Goal: Find contact information: Find contact information

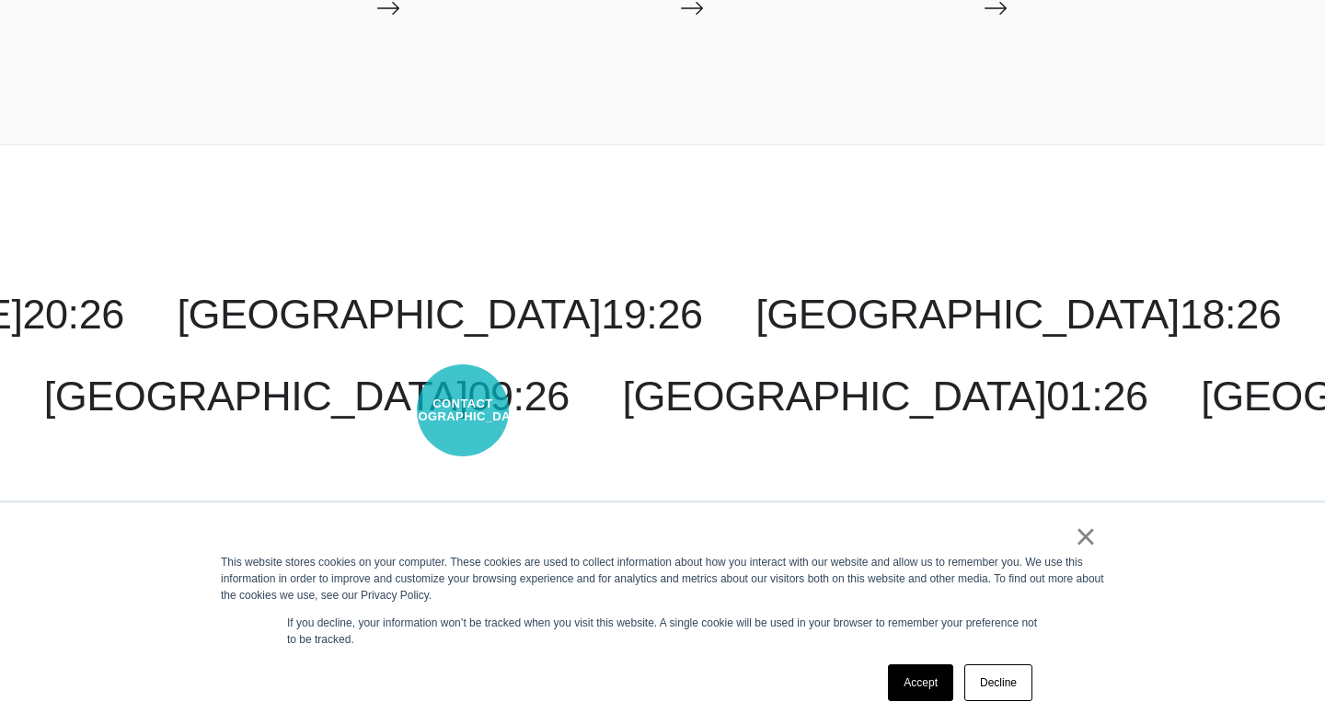
scroll to position [3332, 0]
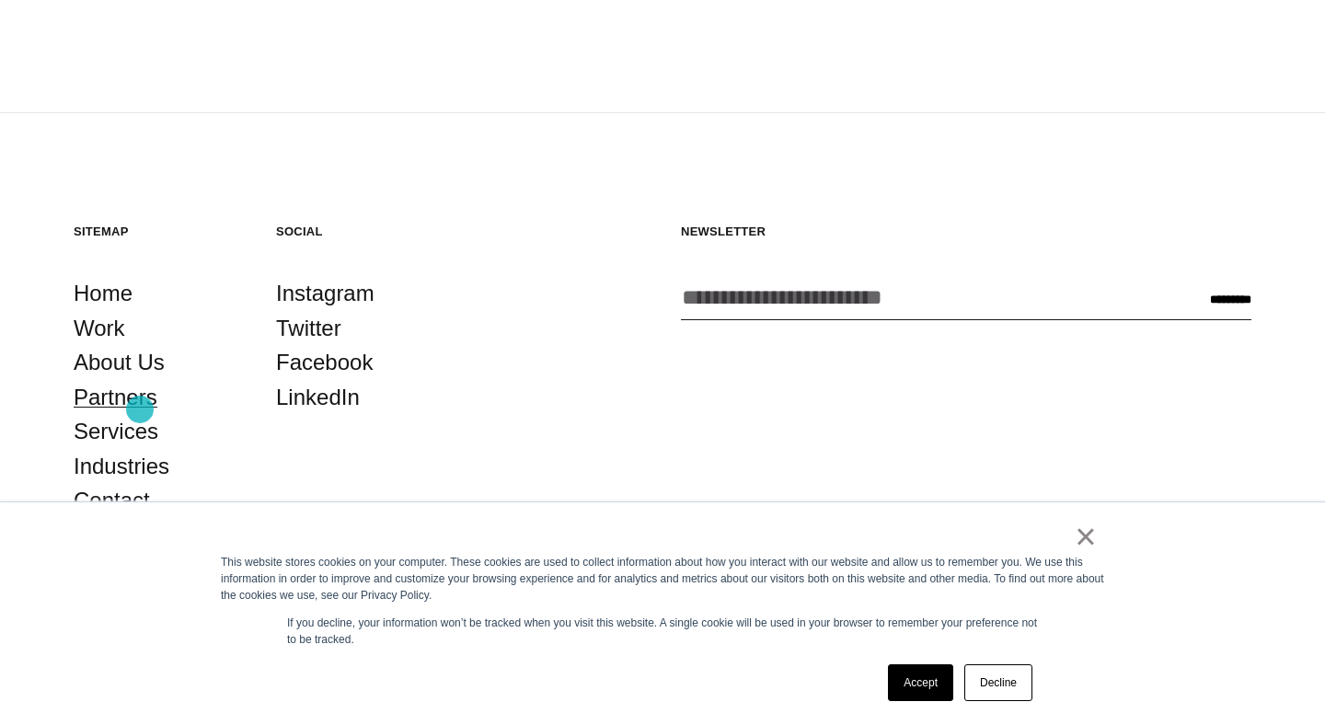
click at [140, 409] on link "Partners" at bounding box center [116, 397] width 84 height 35
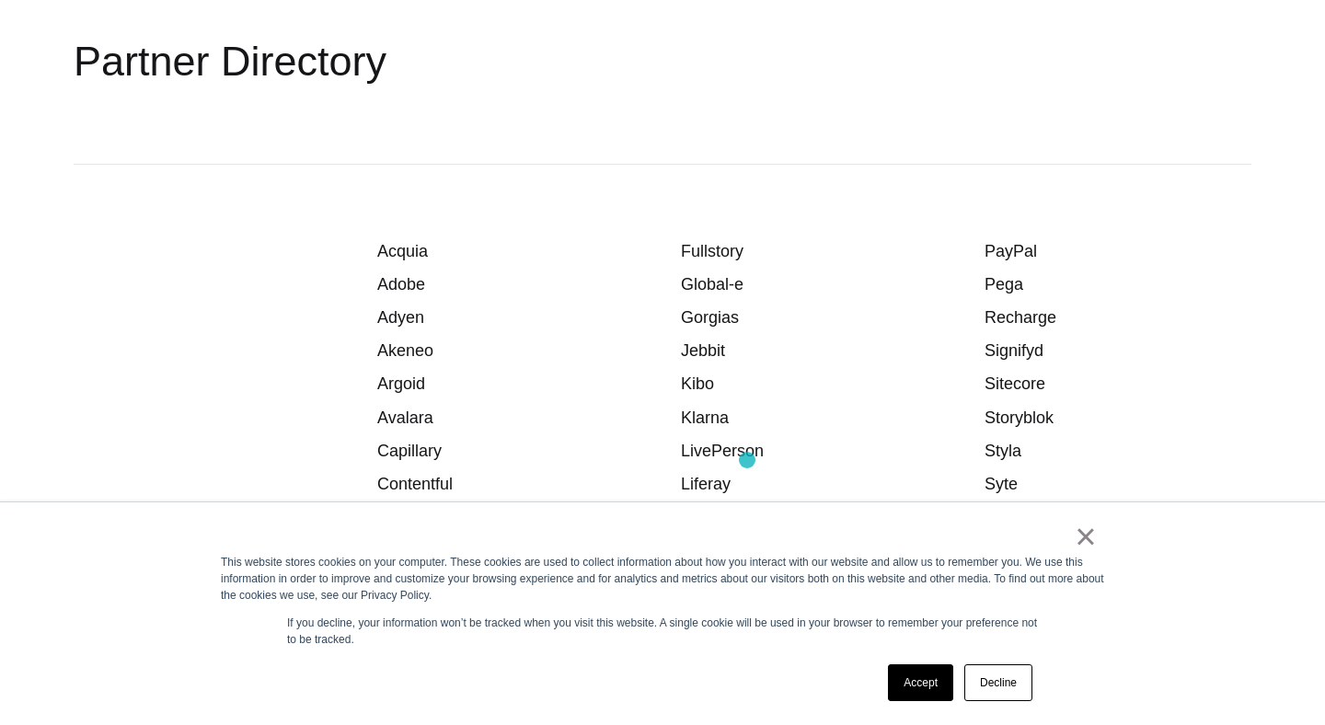
scroll to position [3695, 0]
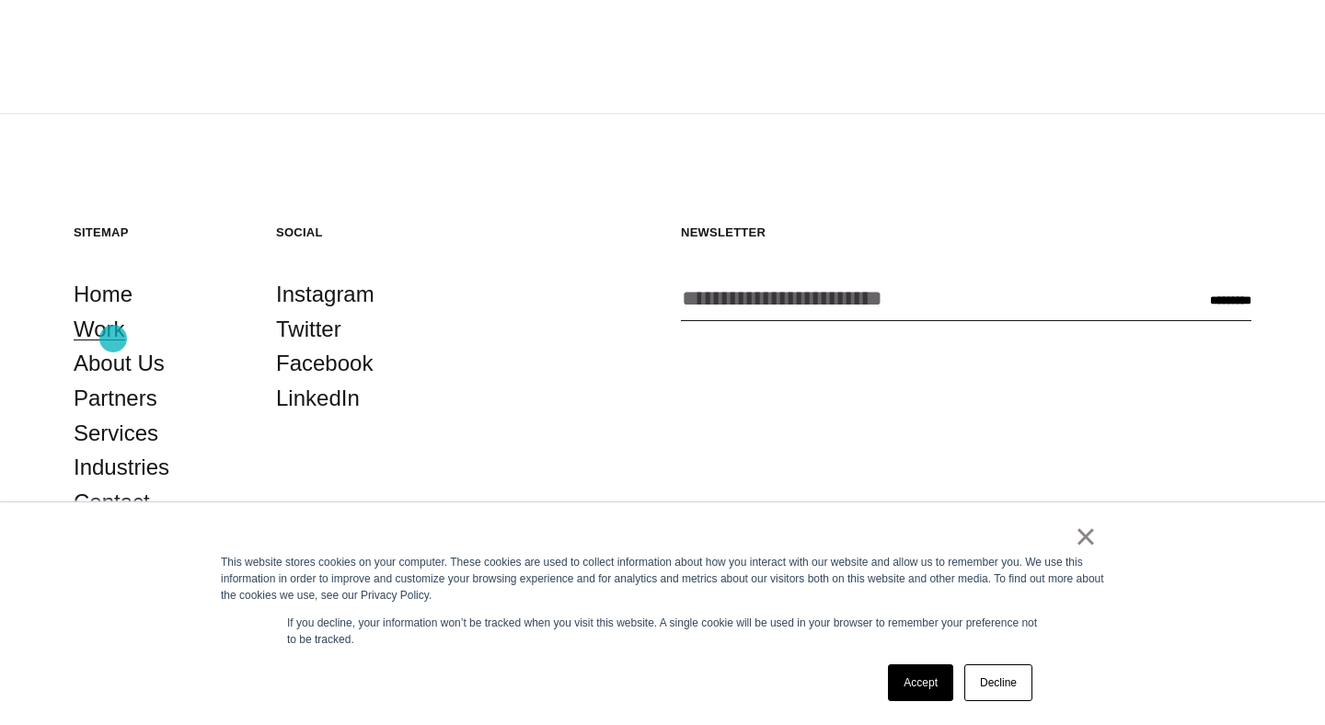
click at [113, 339] on link "Work" at bounding box center [100, 329] width 52 height 35
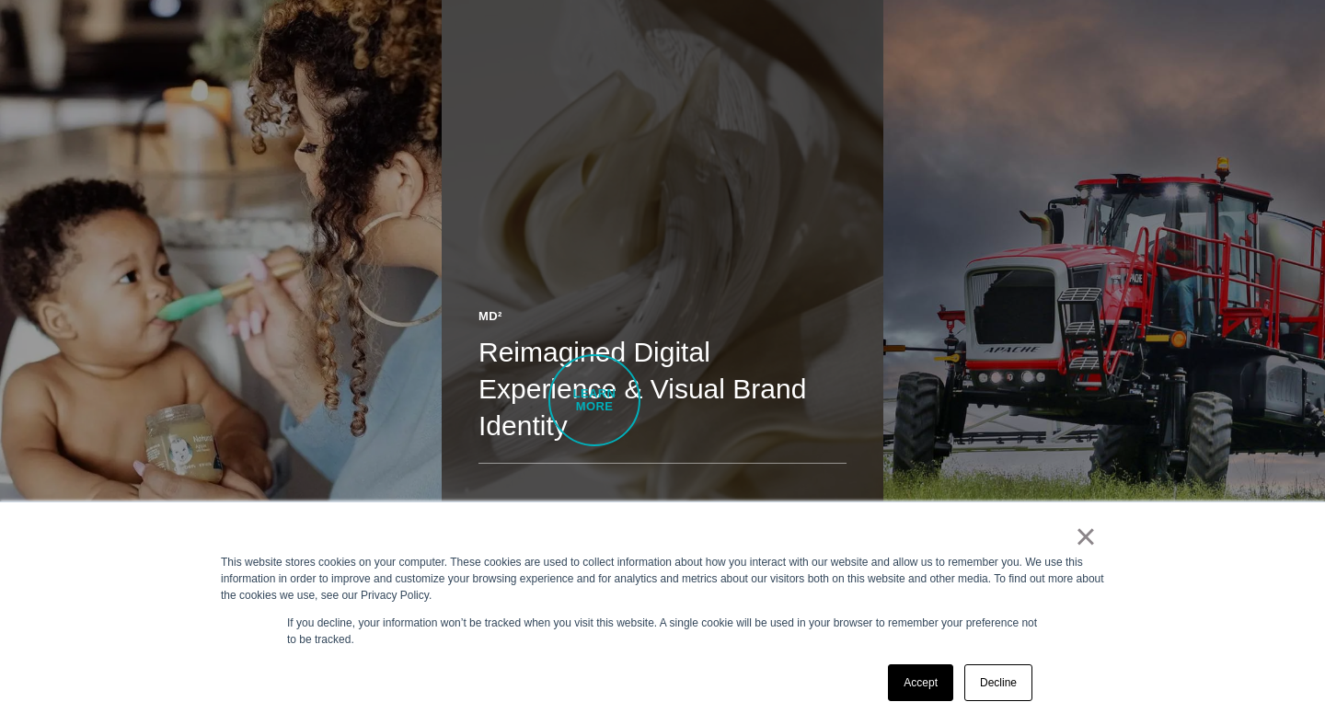
scroll to position [3926, 0]
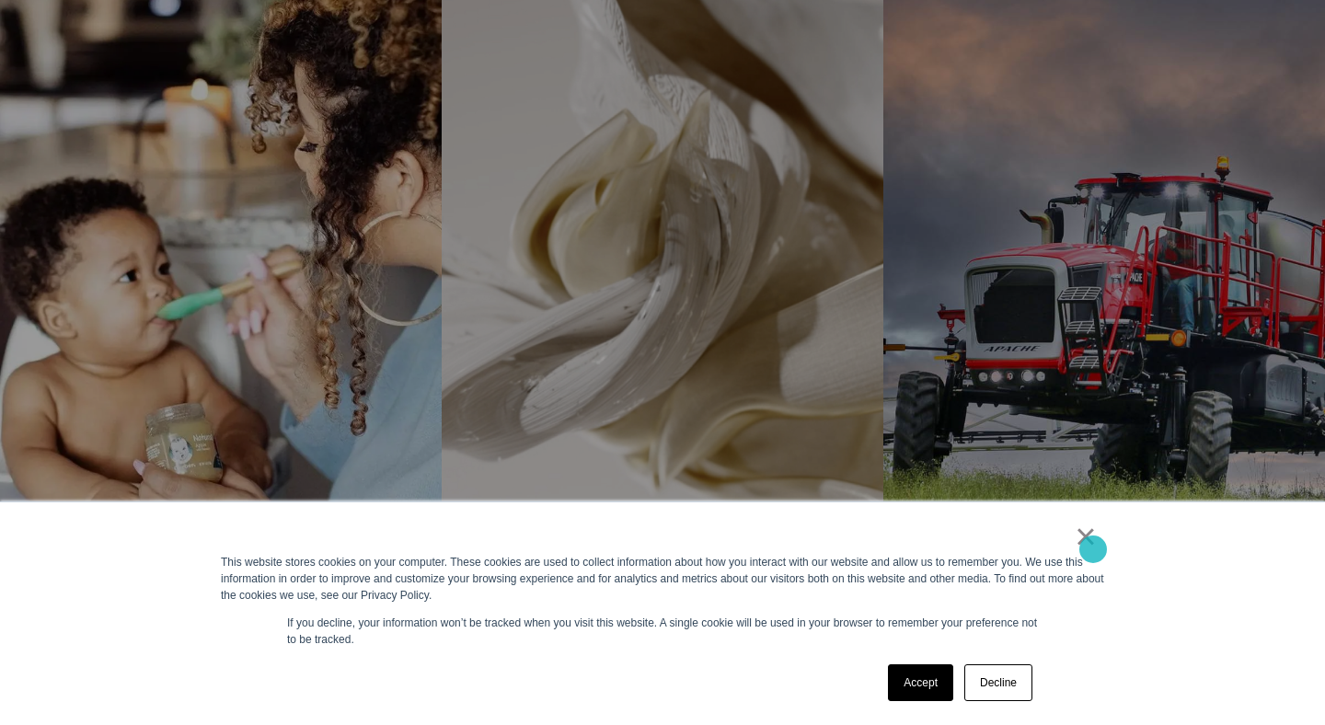
click at [1088, 545] on link "×" at bounding box center [1086, 536] width 22 height 17
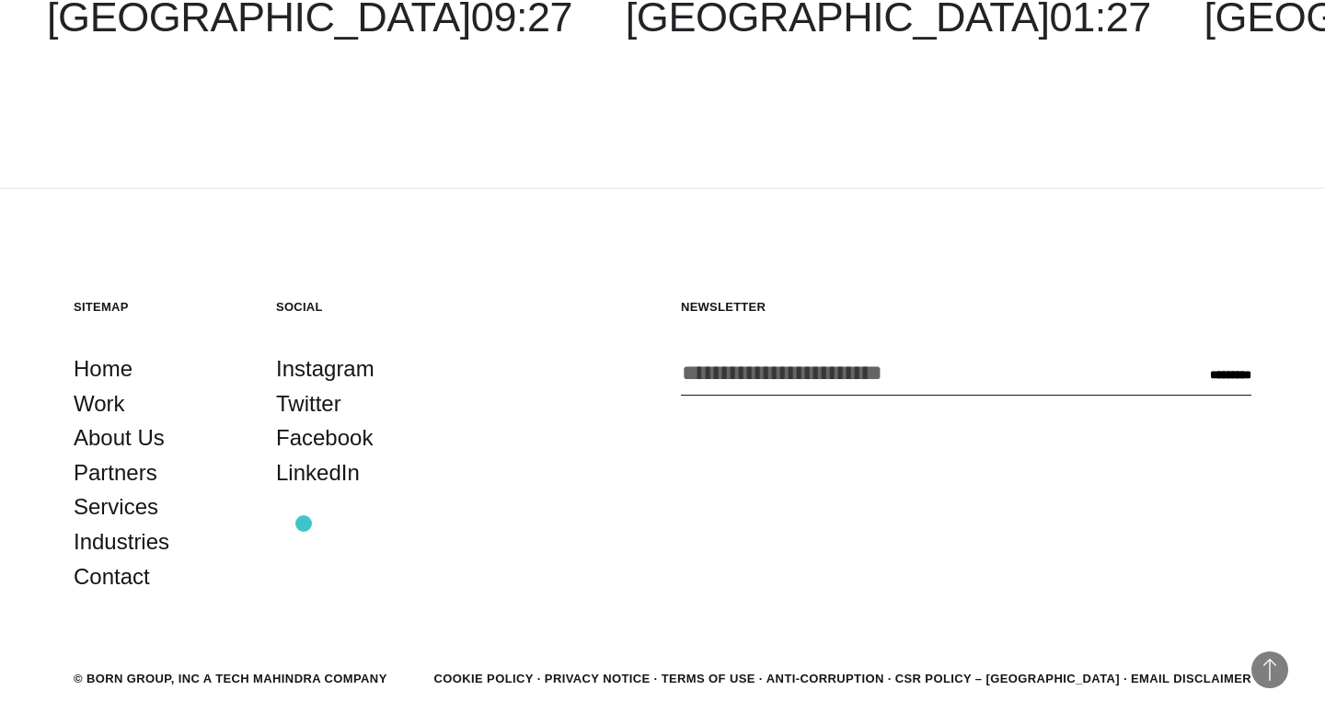
scroll to position [5524, 0]
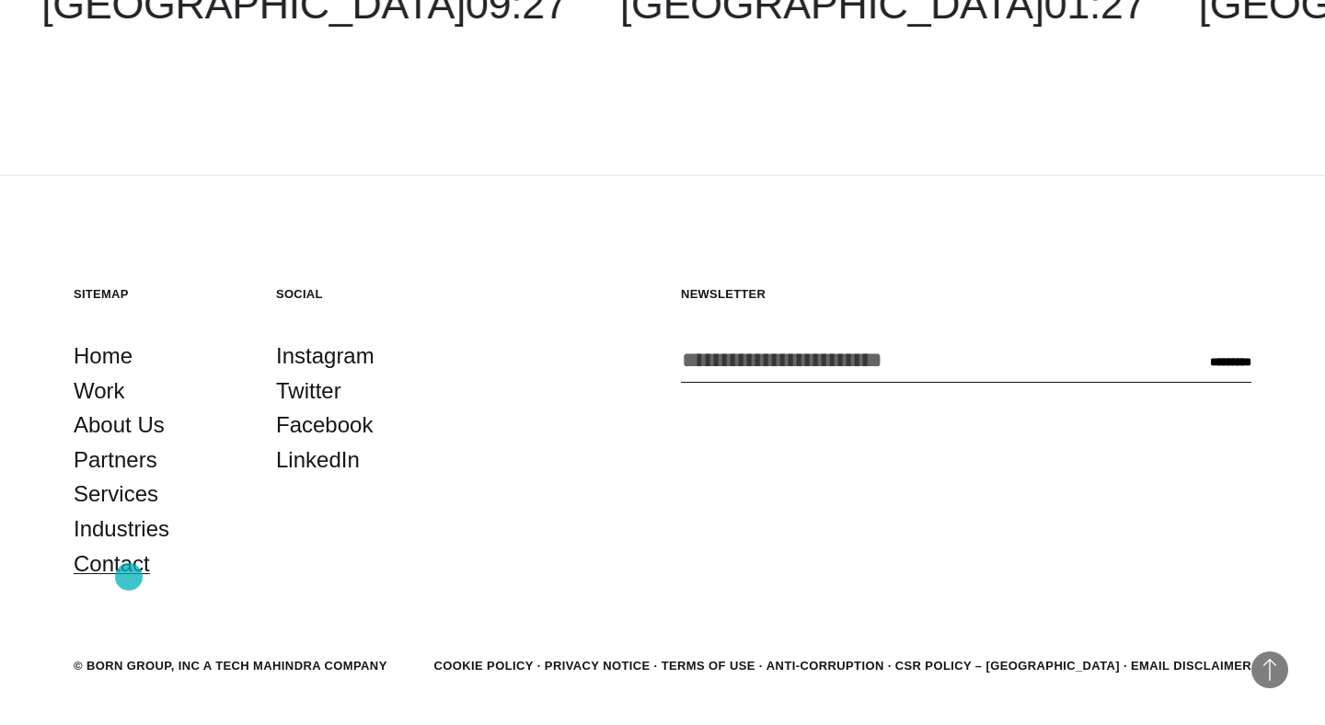
click at [129, 577] on link "Contact" at bounding box center [112, 564] width 76 height 35
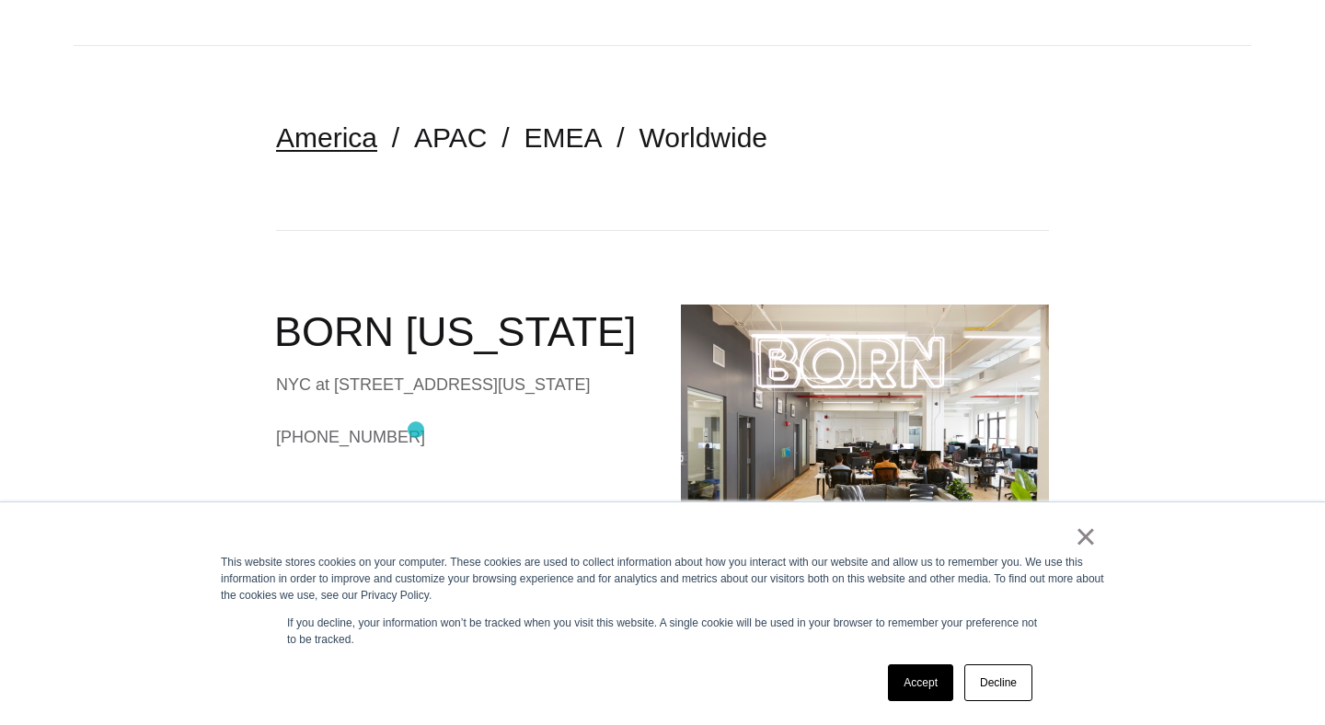
scroll to position [421, 0]
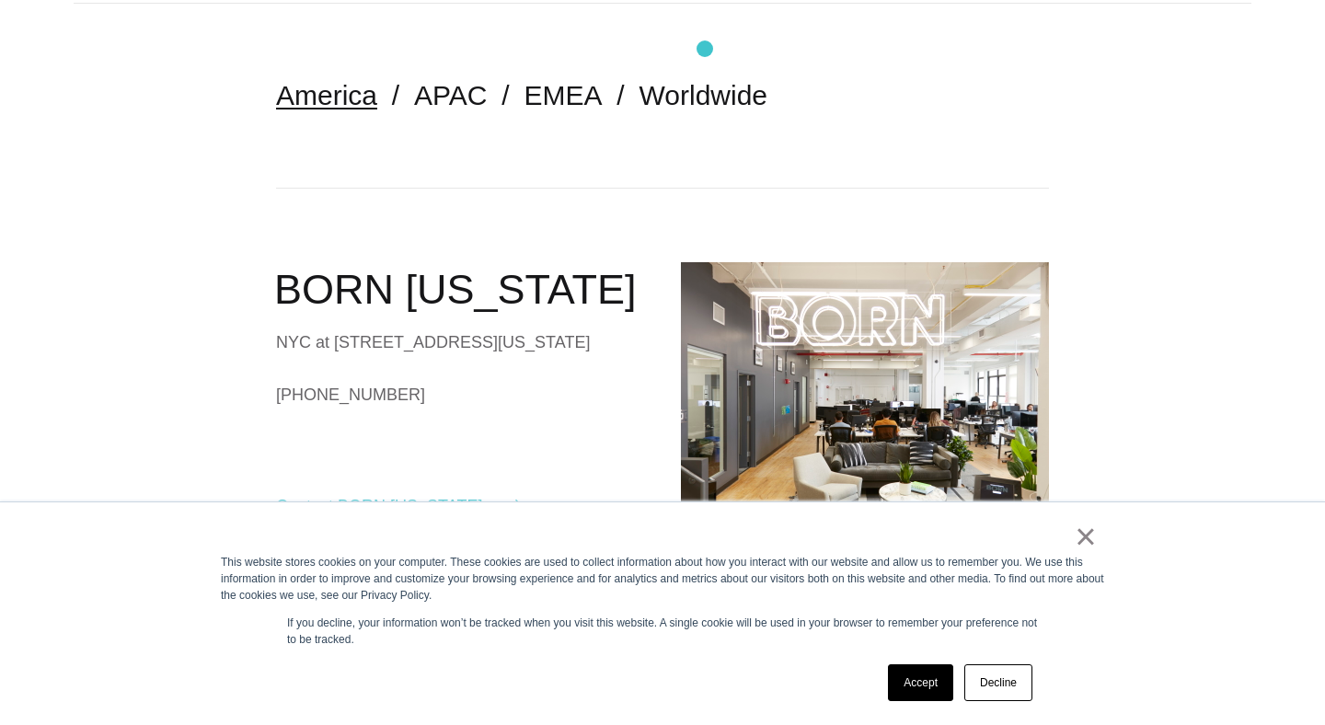
click at [705, 50] on nav "America APAC EMEA Worldwide" at bounding box center [662, 96] width 773 height 184
click at [696, 98] on link "Worldwide" at bounding box center [703, 95] width 129 height 30
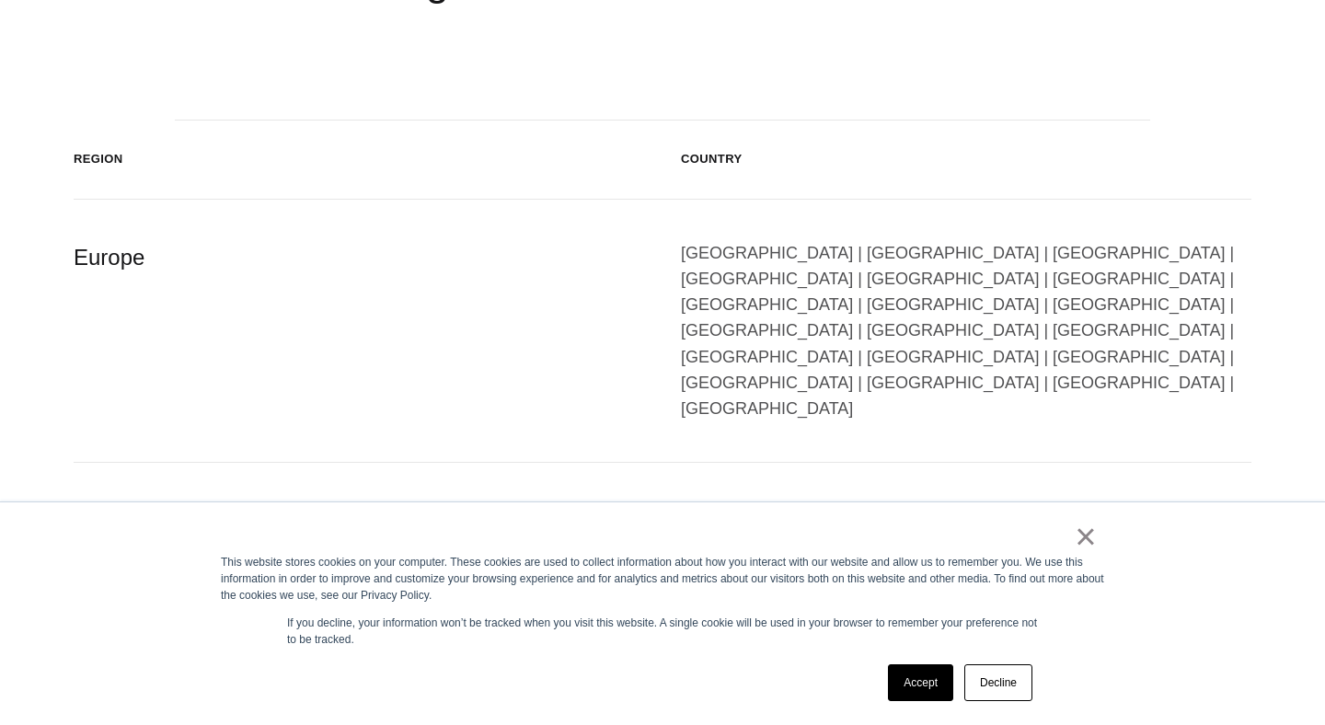
scroll to position [711, 0]
click at [902, 311] on div "[GEOGRAPHIC_DATA] | [GEOGRAPHIC_DATA] | [GEOGRAPHIC_DATA] | [GEOGRAPHIC_DATA] |…" at bounding box center [966, 329] width 570 height 181
click at [908, 305] on div "[GEOGRAPHIC_DATA] | [GEOGRAPHIC_DATA] | [GEOGRAPHIC_DATA] | [GEOGRAPHIC_DATA] |…" at bounding box center [966, 329] width 570 height 181
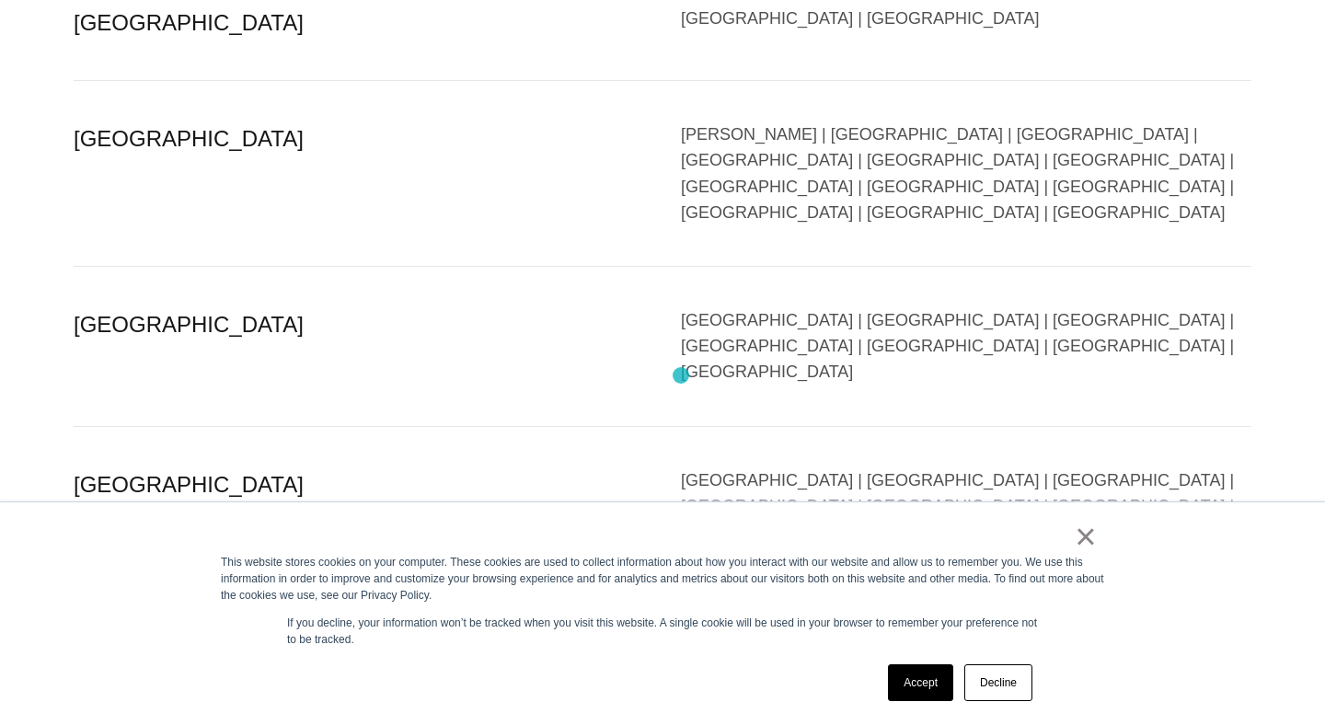
scroll to position [1607, 0]
